Goal: Transaction & Acquisition: Purchase product/service

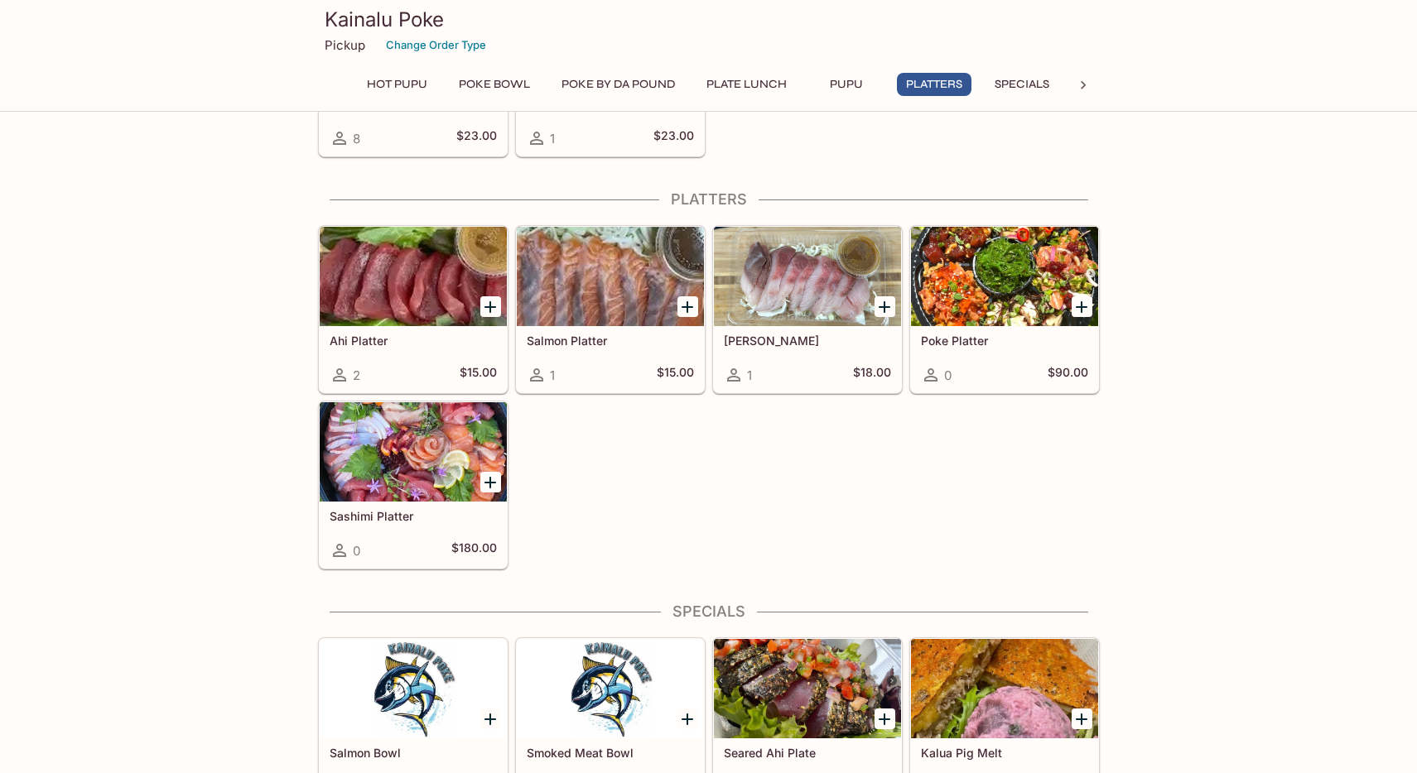
scroll to position [1358, 0]
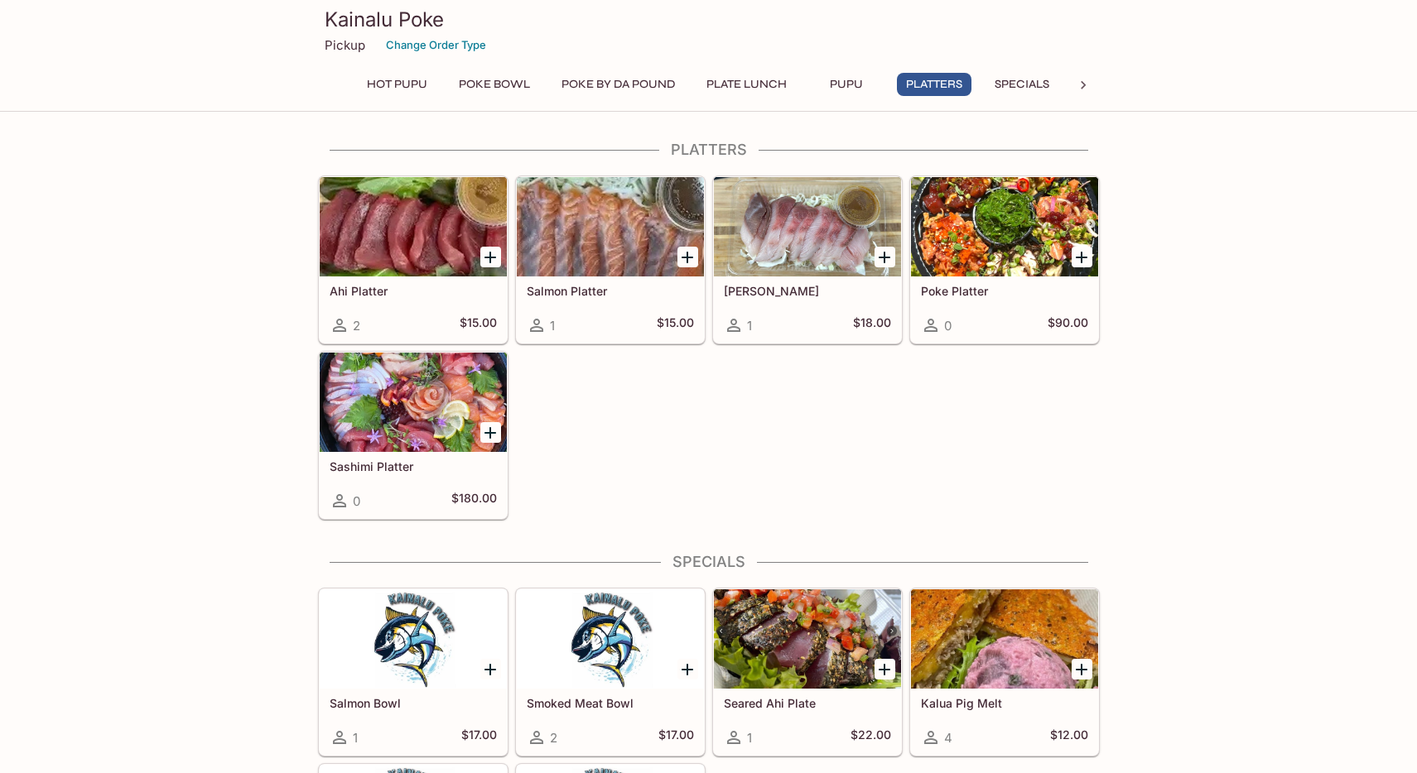
click at [492, 431] on icon "Add Sashimi Platter" at bounding box center [490, 433] width 12 height 12
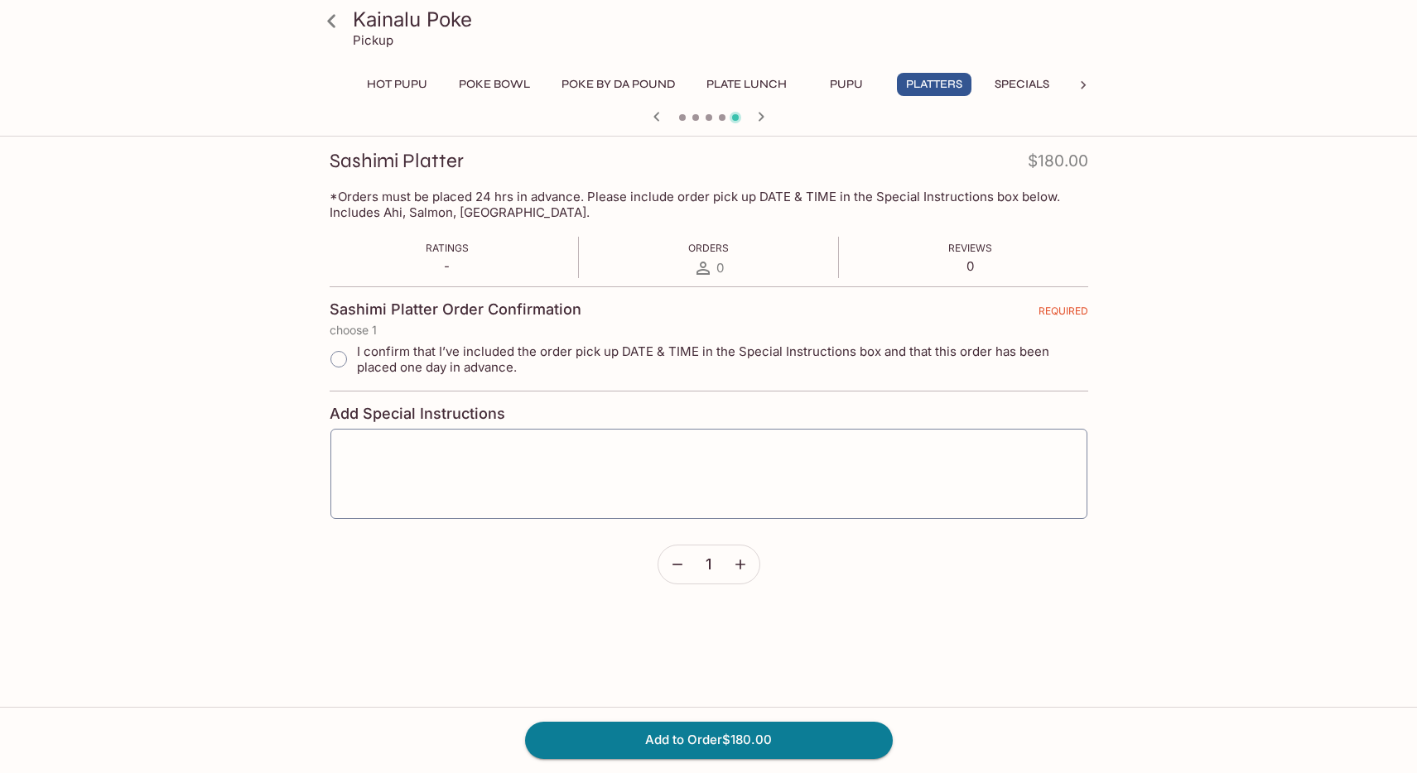
scroll to position [235, 0]
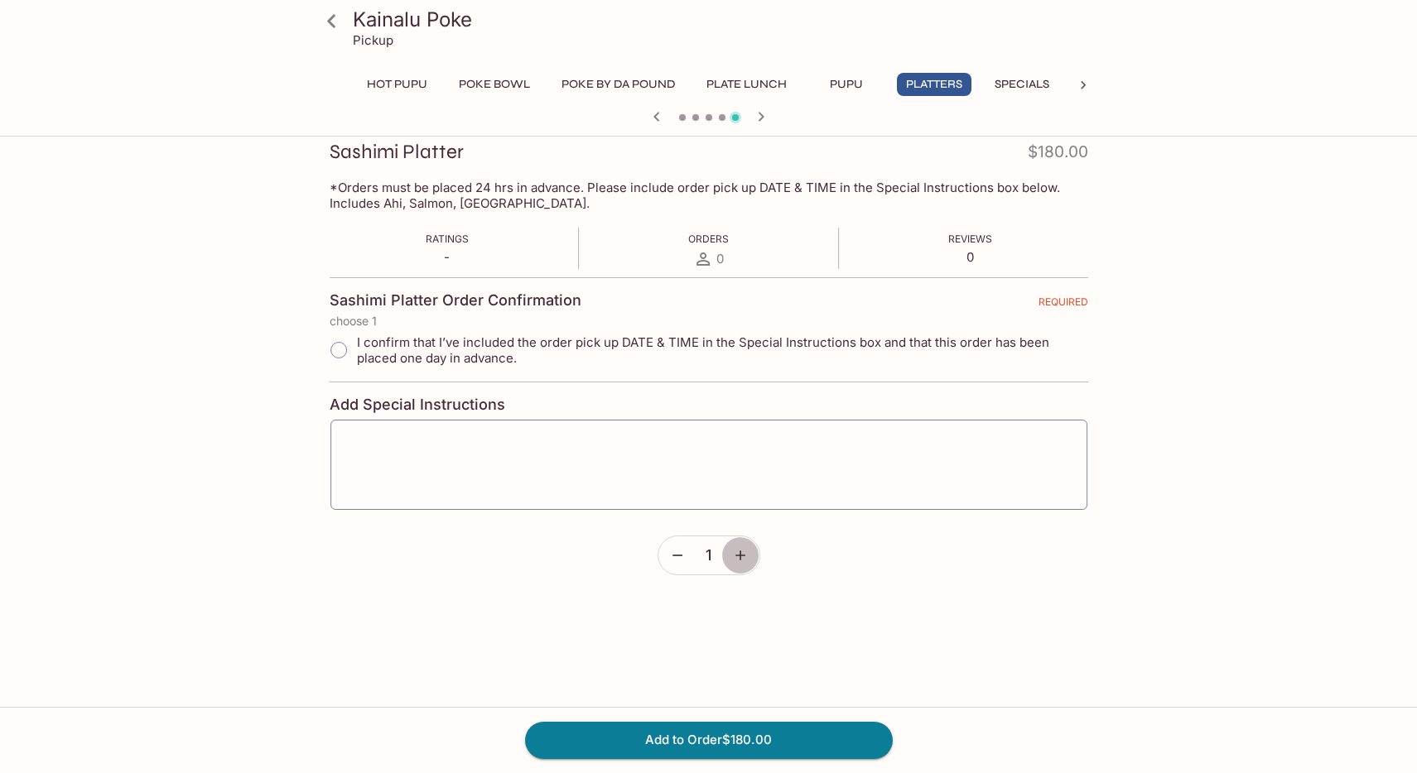
click at [730, 556] on button "button" at bounding box center [740, 556] width 38 height 38
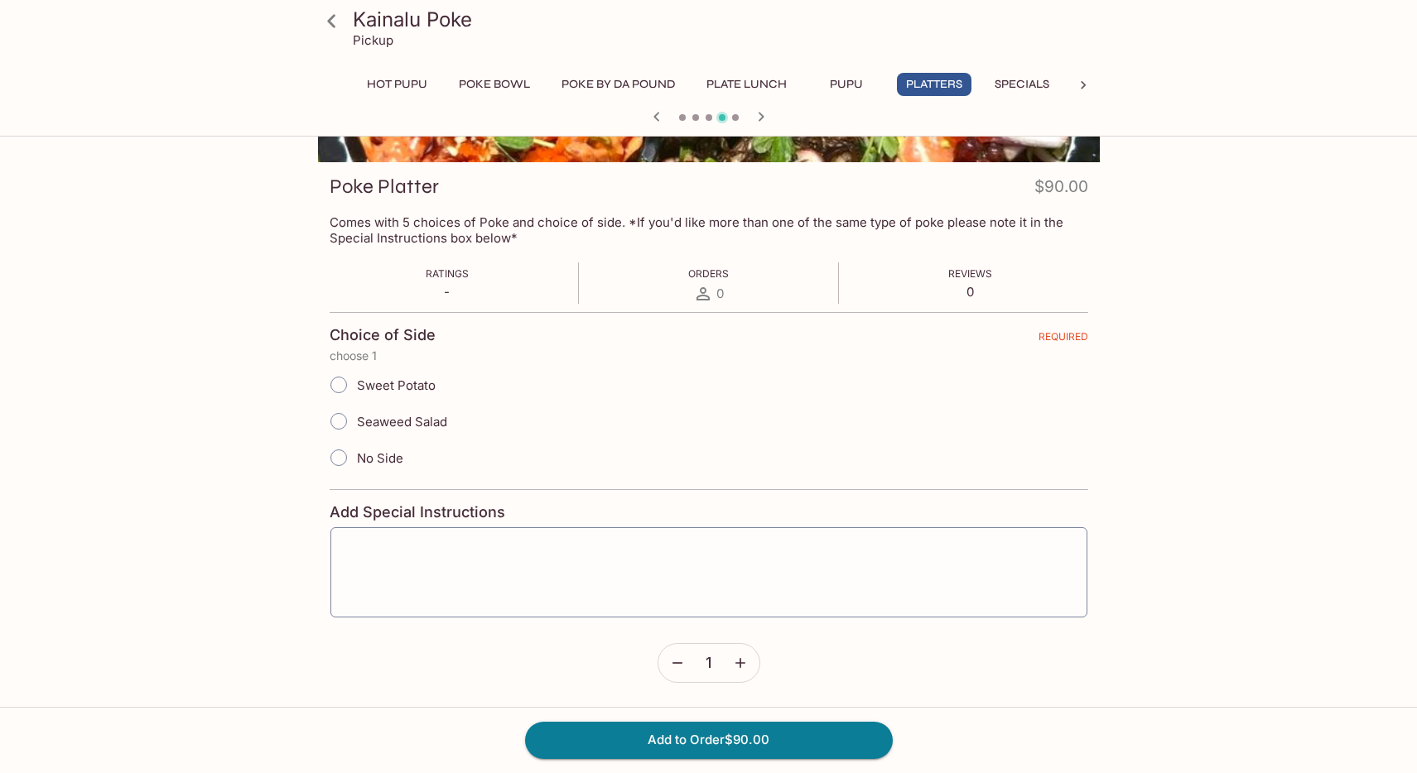
click at [674, 663] on icon "button" at bounding box center [677, 664] width 10 height 2
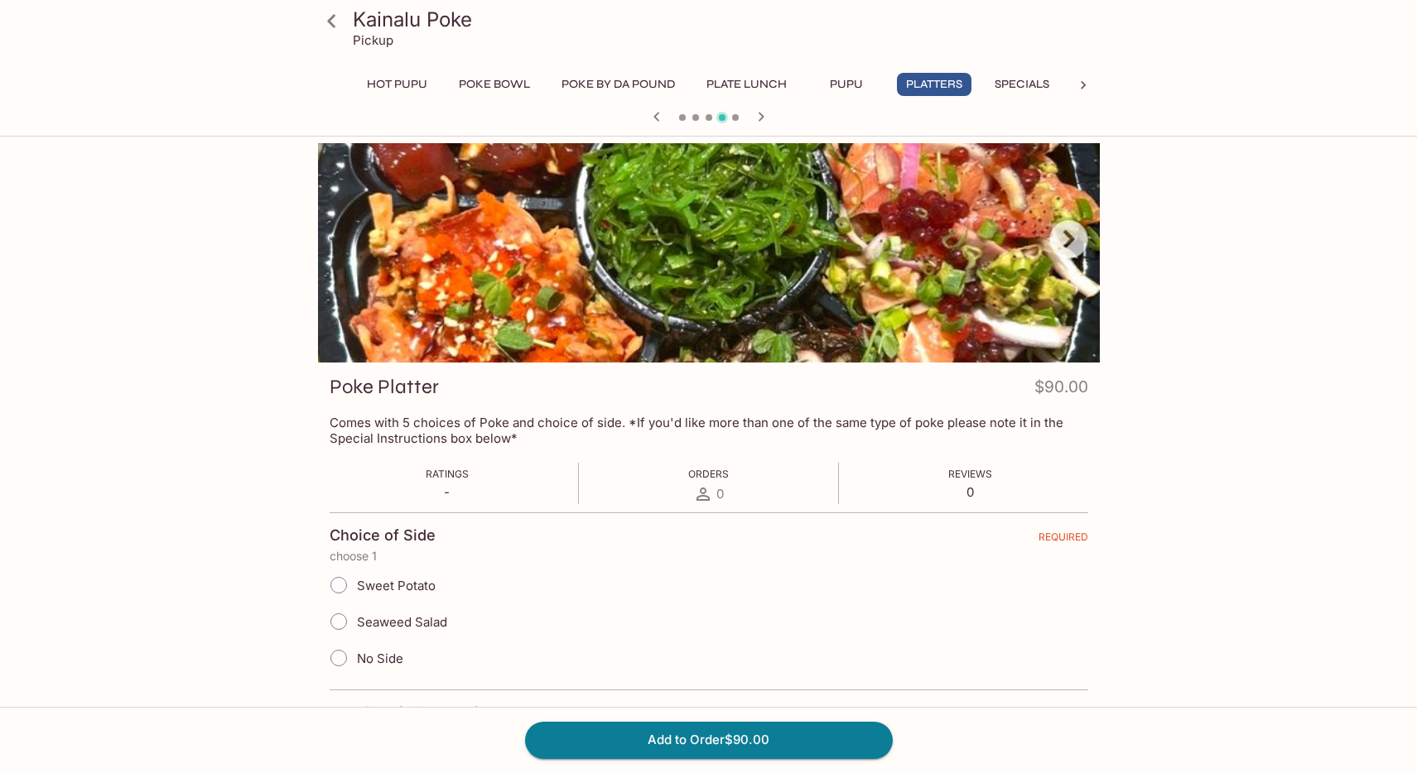
click at [936, 93] on button "Platters" at bounding box center [934, 84] width 75 height 23
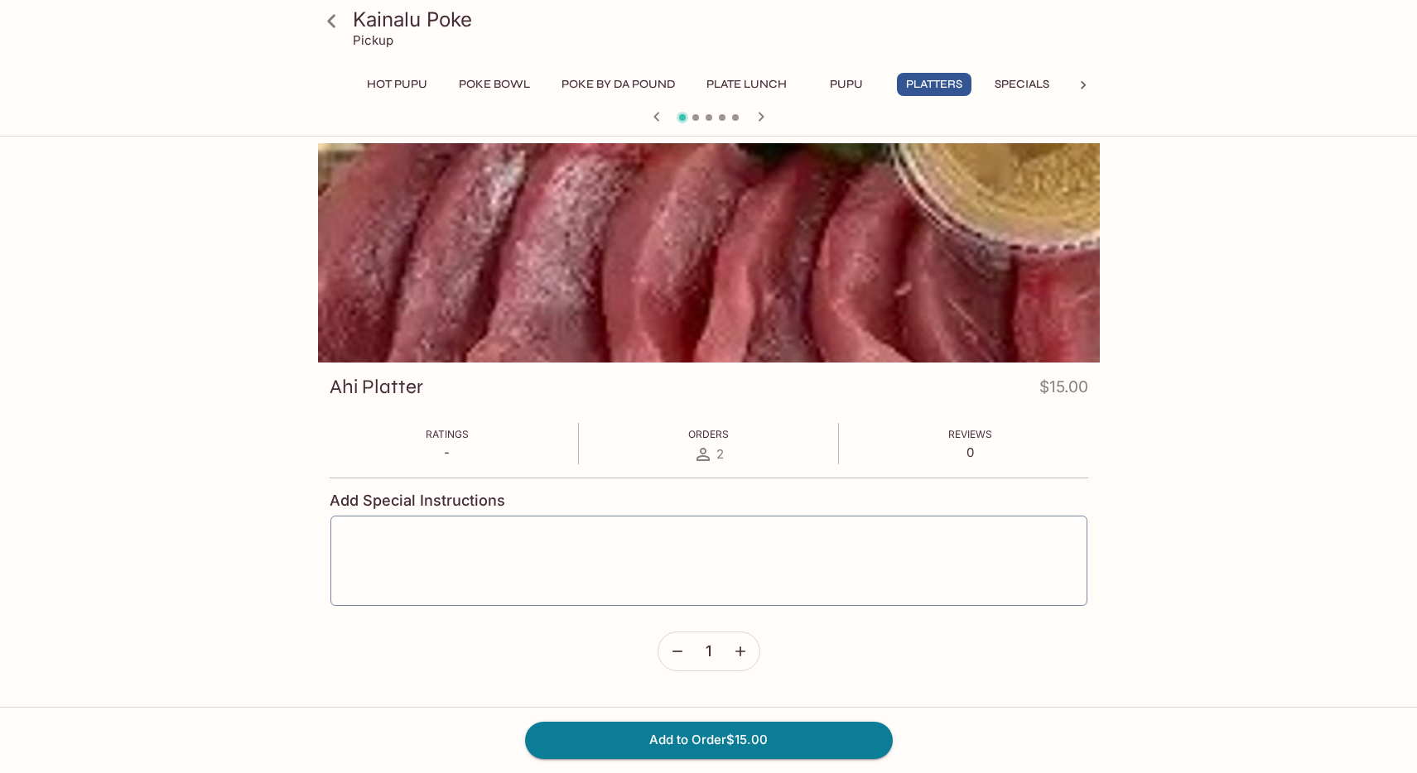
click at [726, 86] on button "Plate Lunch" at bounding box center [746, 84] width 99 height 23
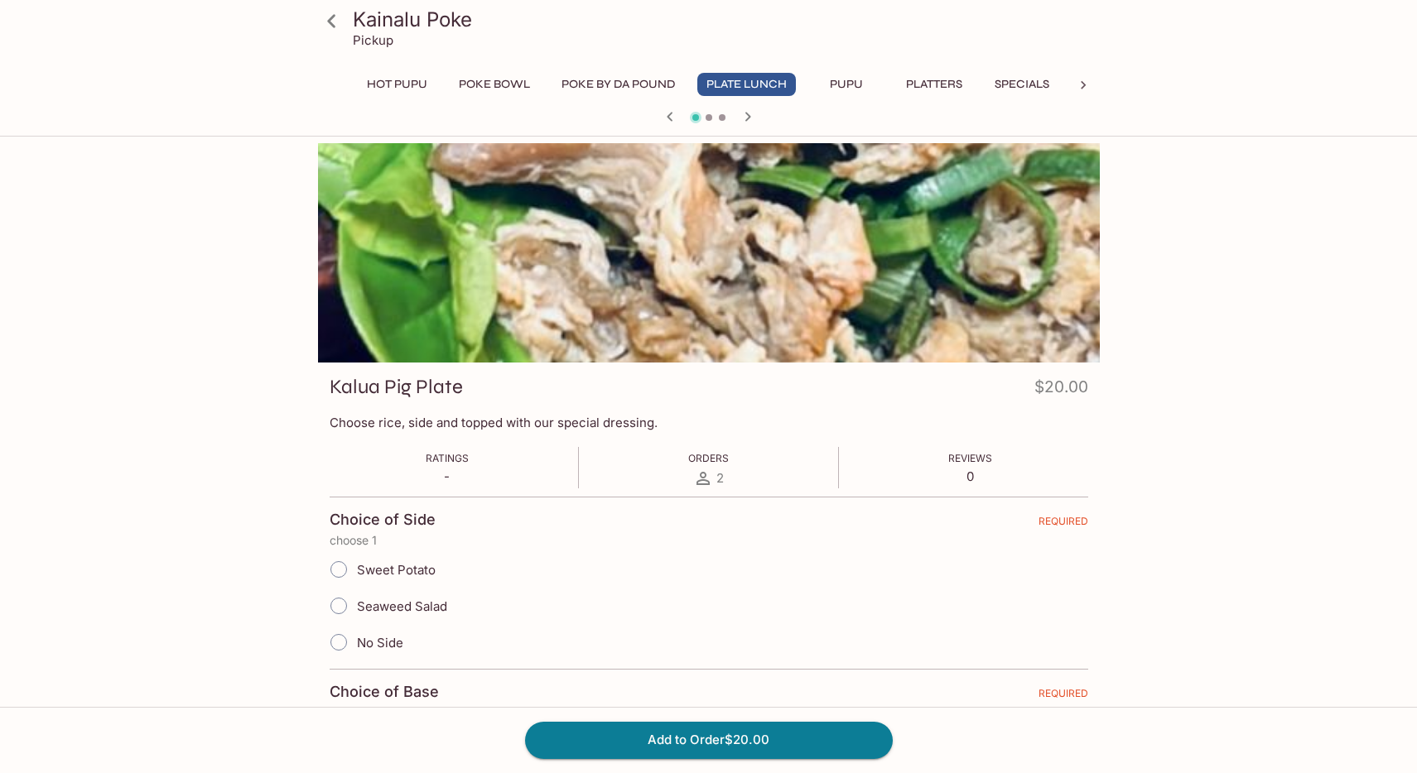
click at [918, 84] on button "Platters" at bounding box center [934, 84] width 75 height 23
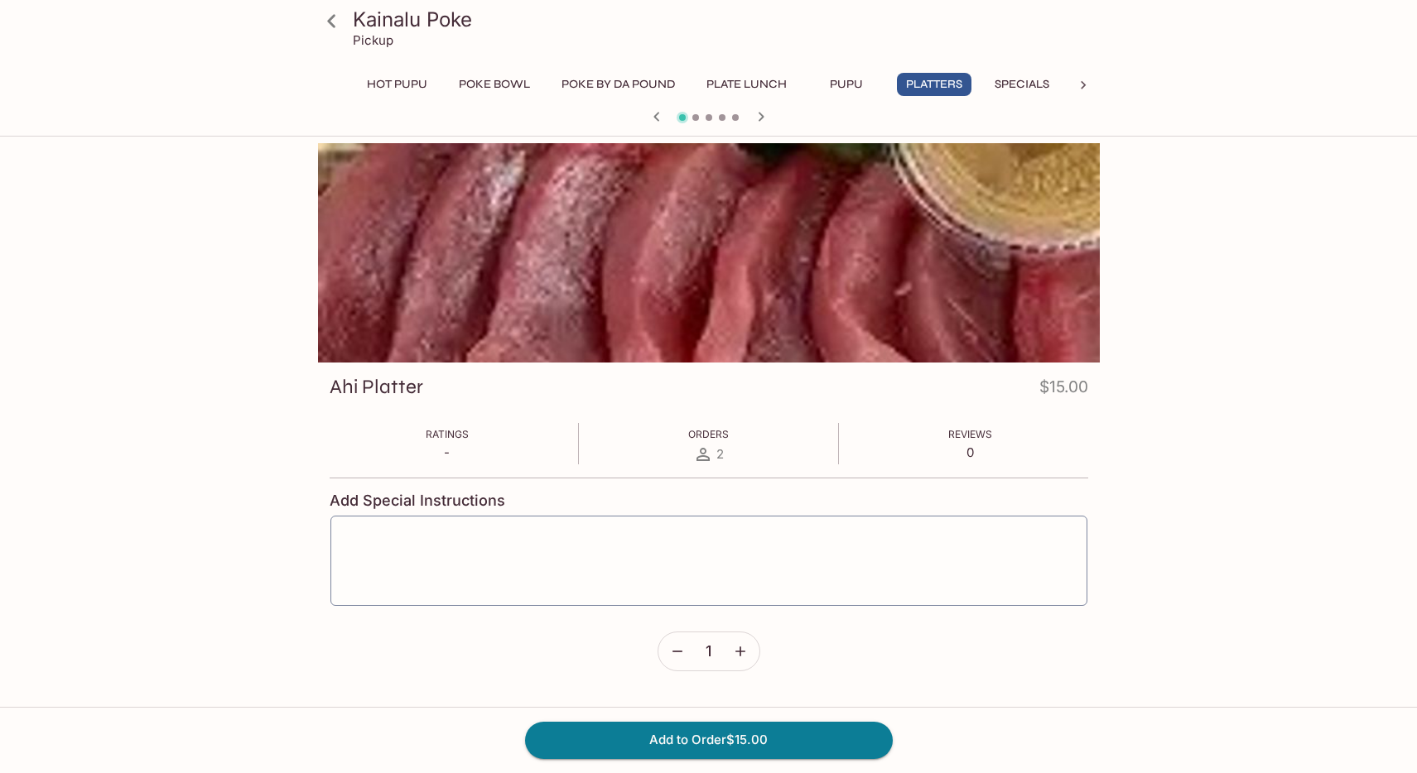
click at [760, 104] on div "HOT PUPU Poke Bowl Poke By Da Pound Plate Lunch Pupu Platters Specials Other" at bounding box center [708, 89] width 715 height 33
click at [760, 110] on icon "button" at bounding box center [761, 117] width 20 height 20
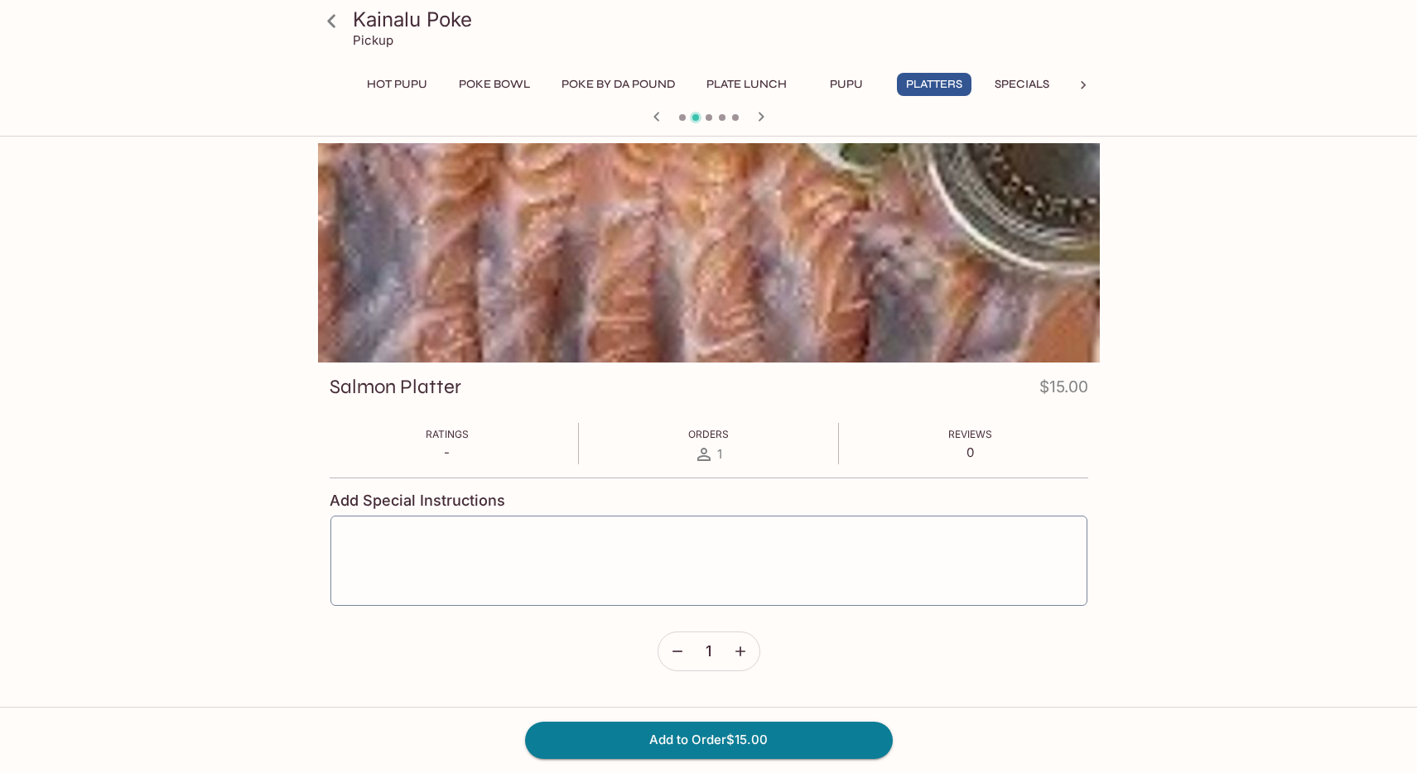
click at [760, 110] on icon "button" at bounding box center [761, 117] width 20 height 20
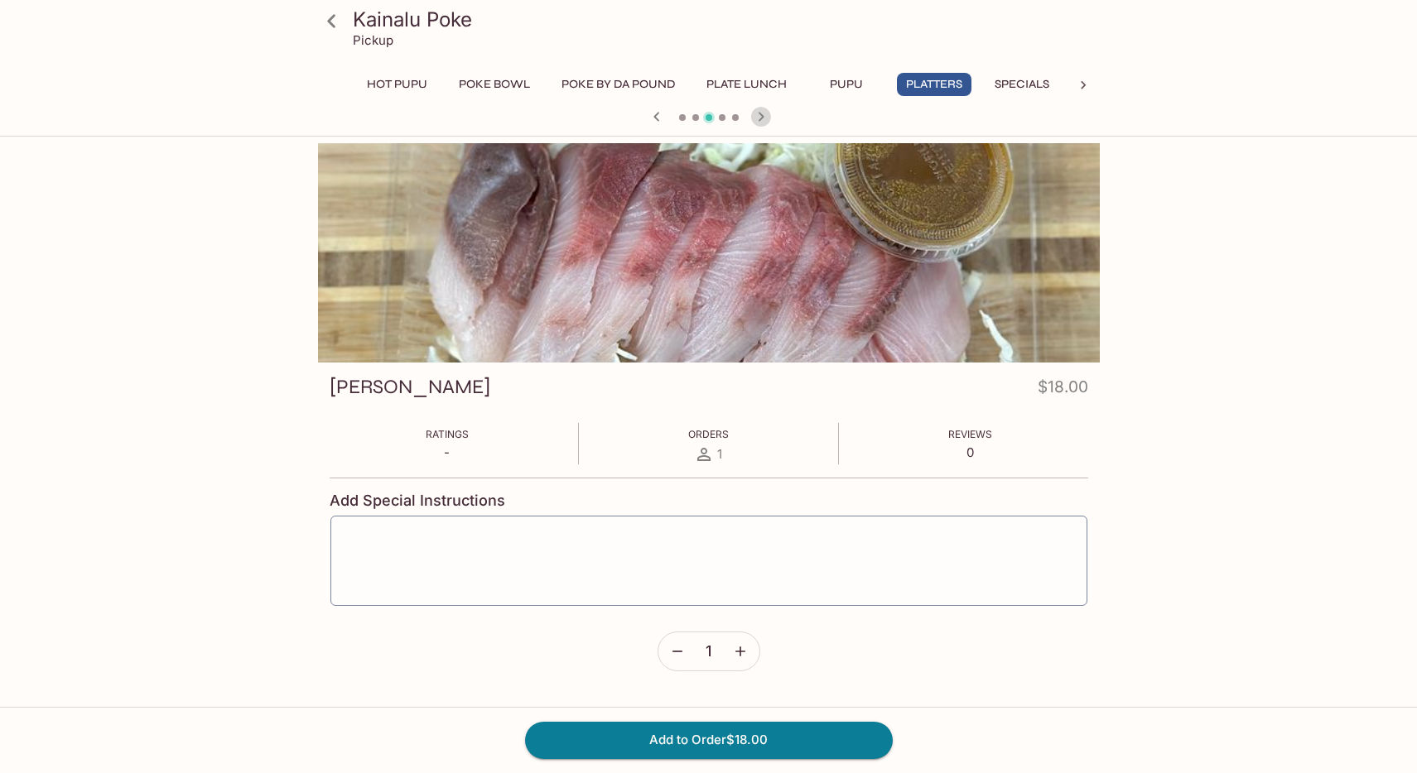
click at [760, 110] on icon "button" at bounding box center [761, 117] width 20 height 20
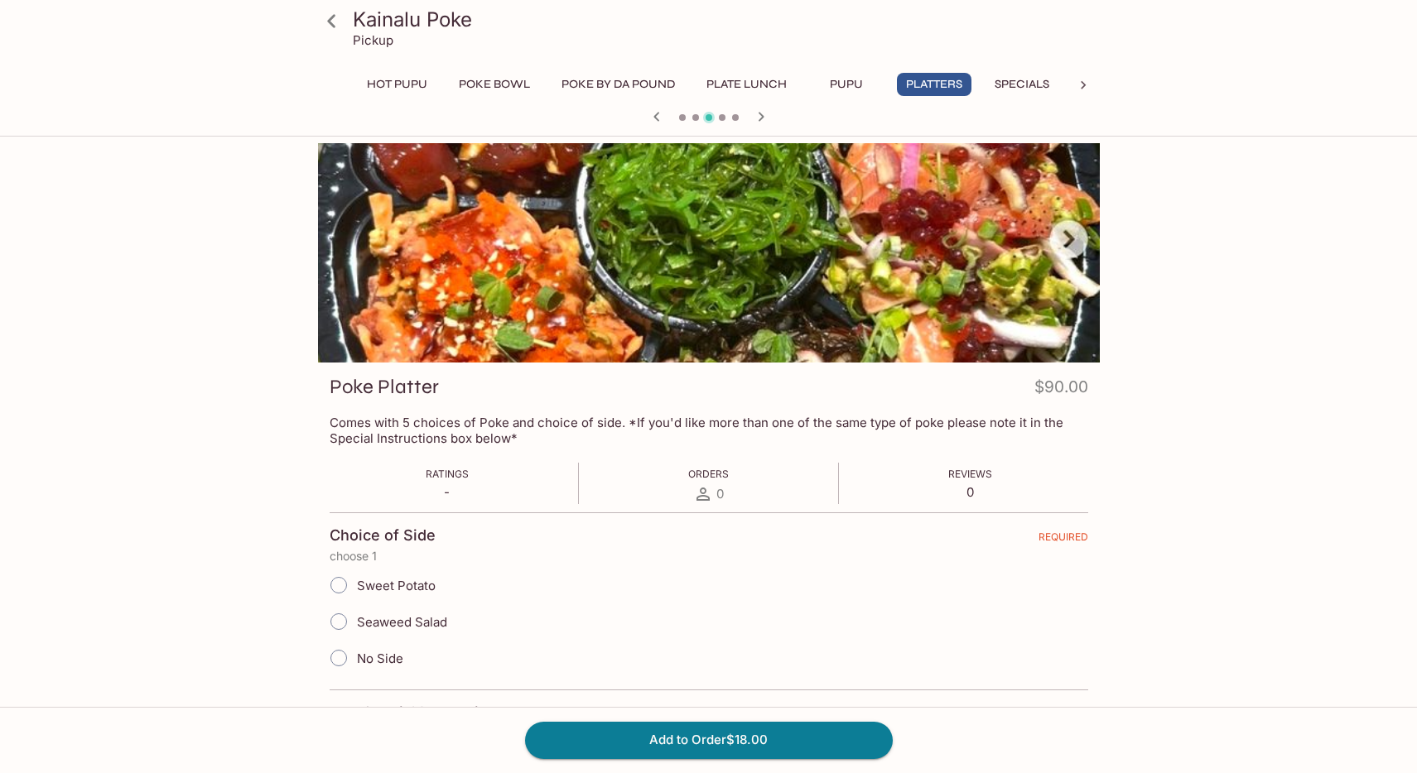
click at [760, 110] on icon "button" at bounding box center [761, 117] width 20 height 20
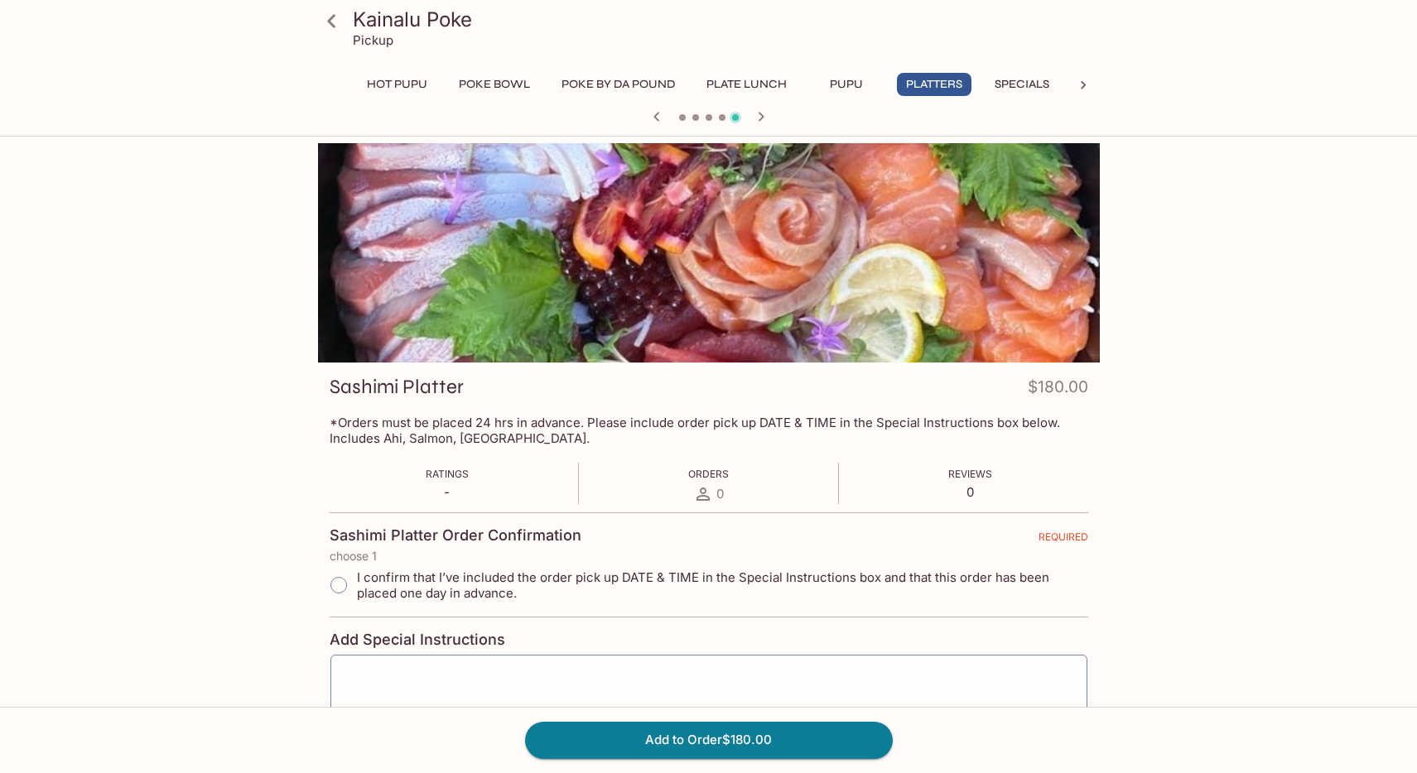
click at [383, 25] on h3 "Kainalu Poke" at bounding box center [723, 20] width 740 height 26
click at [333, 24] on icon at bounding box center [331, 20] width 8 height 13
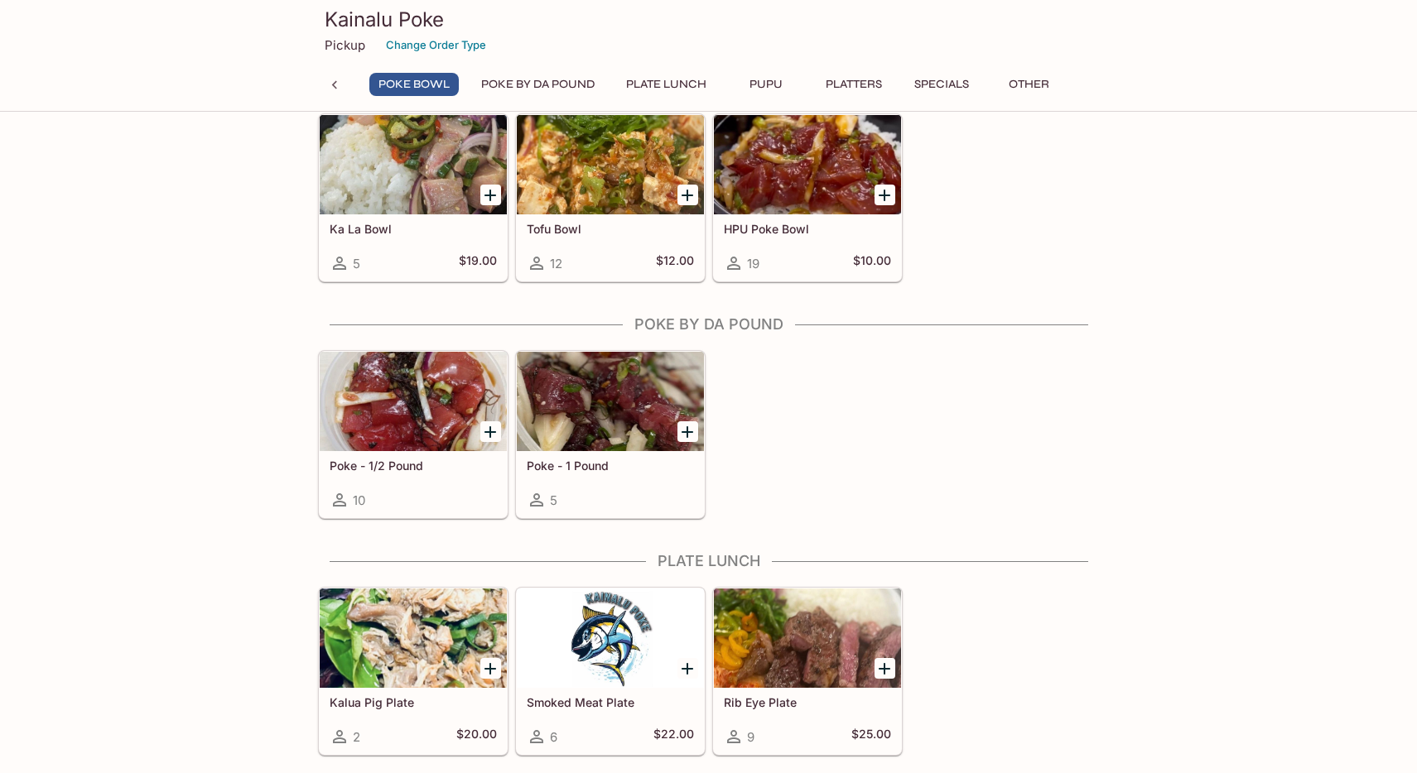
scroll to position [472, 0]
